Goal: Transaction & Acquisition: Purchase product/service

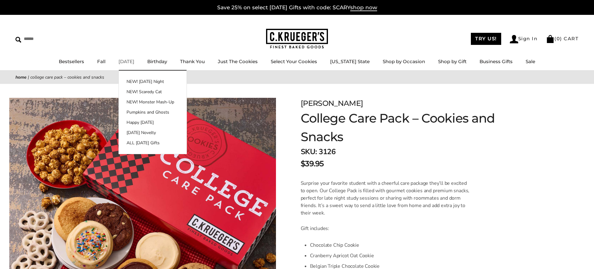
click at [131, 63] on link "[DATE]" at bounding box center [127, 61] width 16 height 6
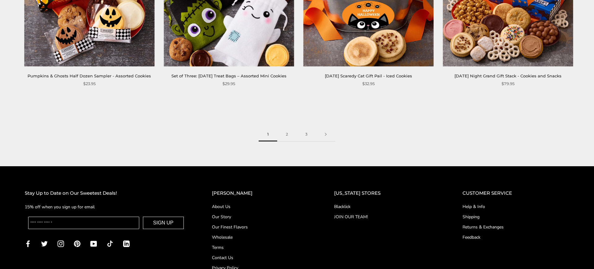
scroll to position [1074, 0]
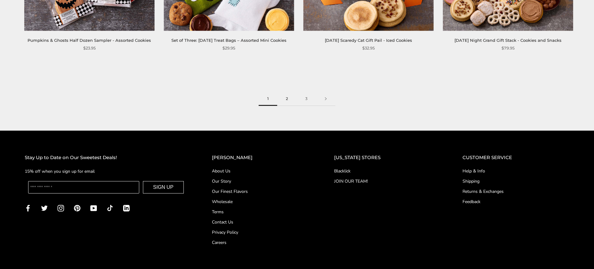
click at [287, 103] on link "2" at bounding box center [286, 99] width 19 height 14
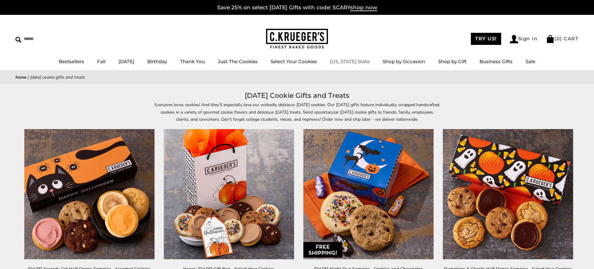
click at [354, 64] on link "[US_STATE] State" at bounding box center [350, 61] width 40 height 6
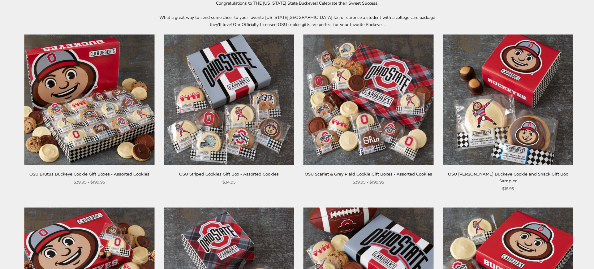
scroll to position [115, 0]
